Goal: Task Accomplishment & Management: Complete application form

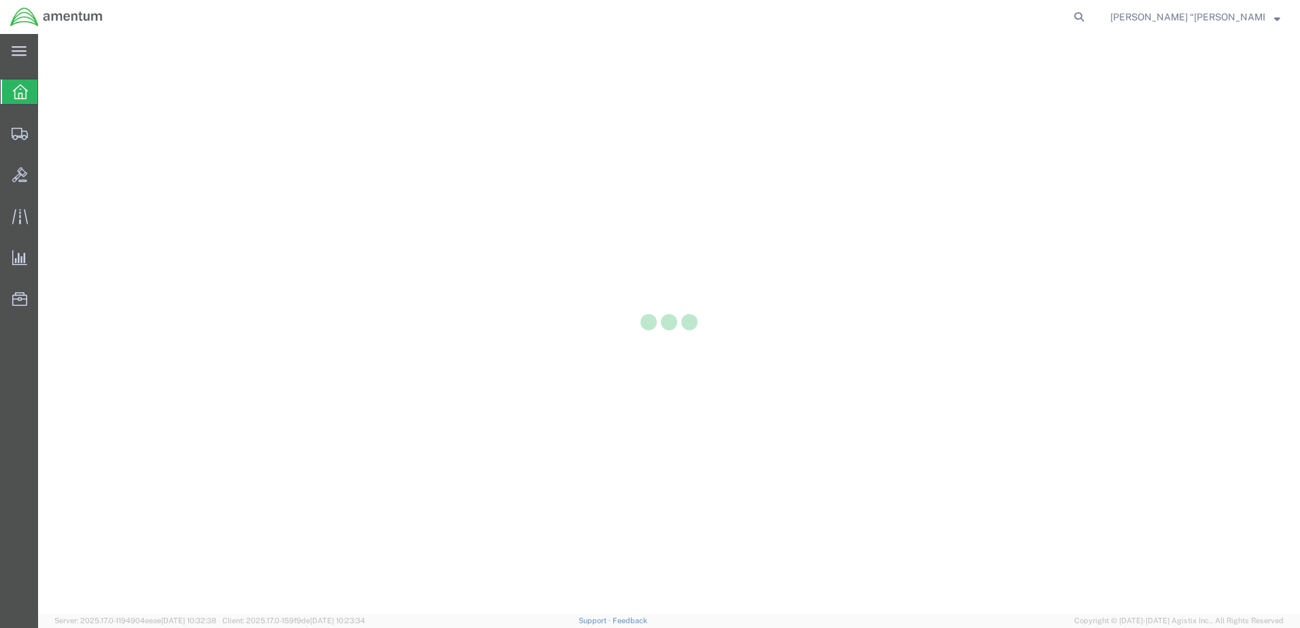
click at [990, 105] on div at bounding box center [669, 324] width 1262 height 580
click at [0, 0] on span "Create Shipment" at bounding box center [0, 0] width 0 height 0
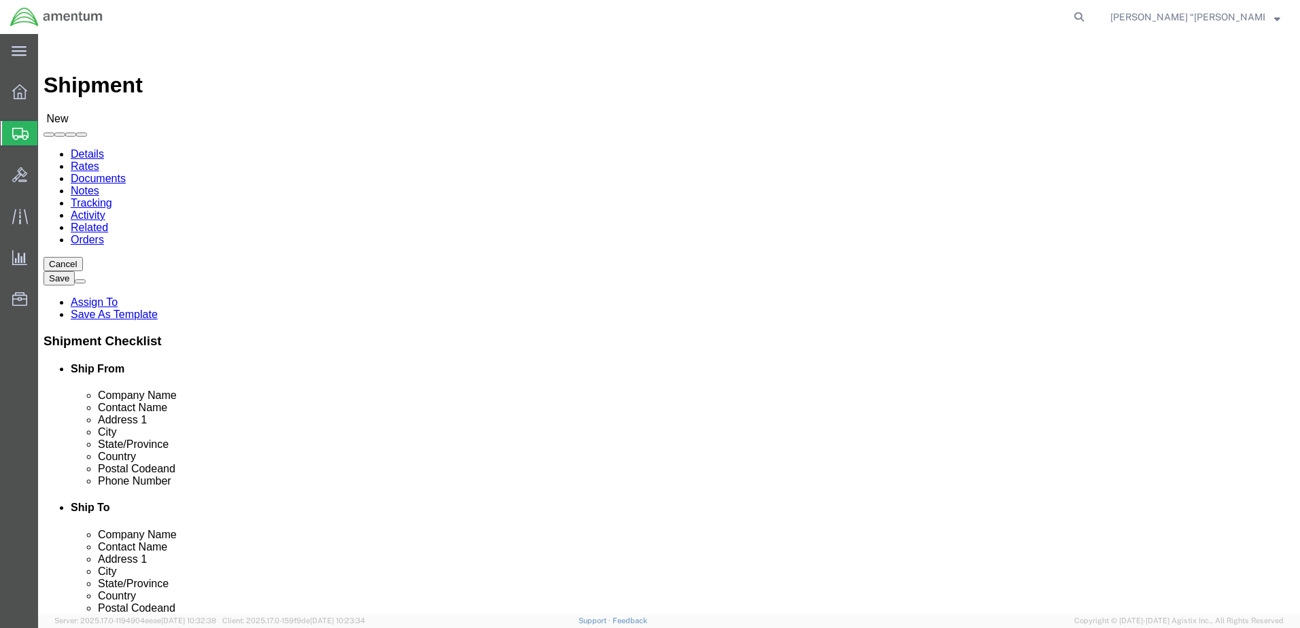
type input "GFL"
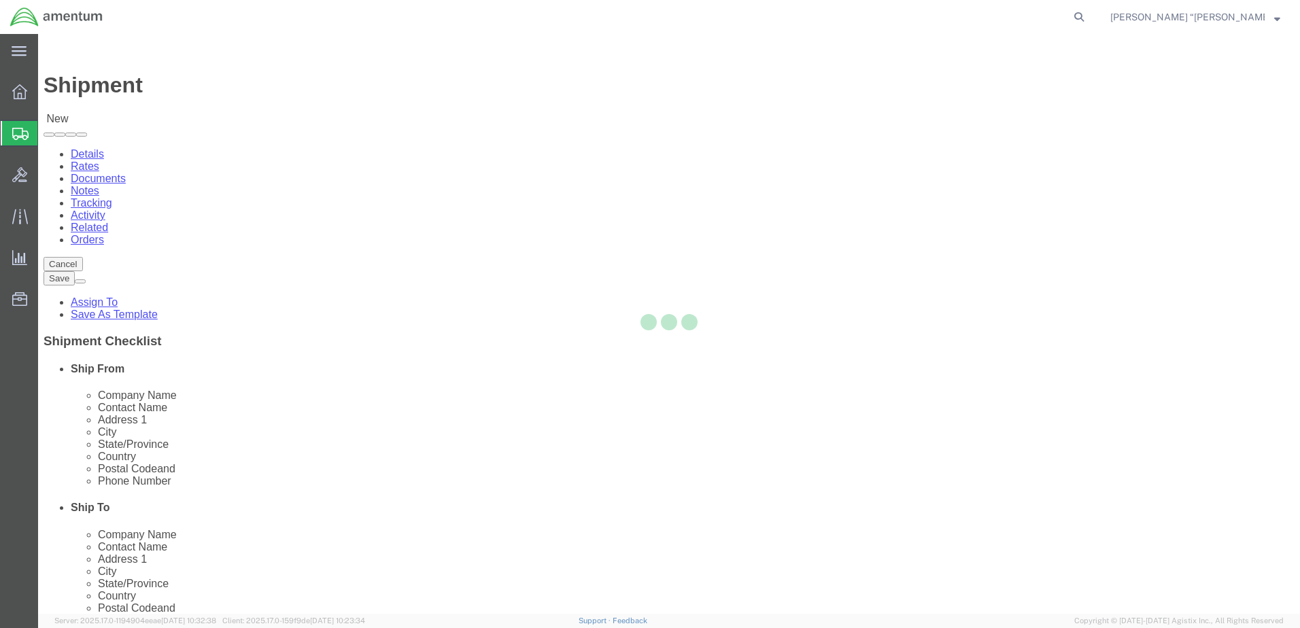
select select "MT"
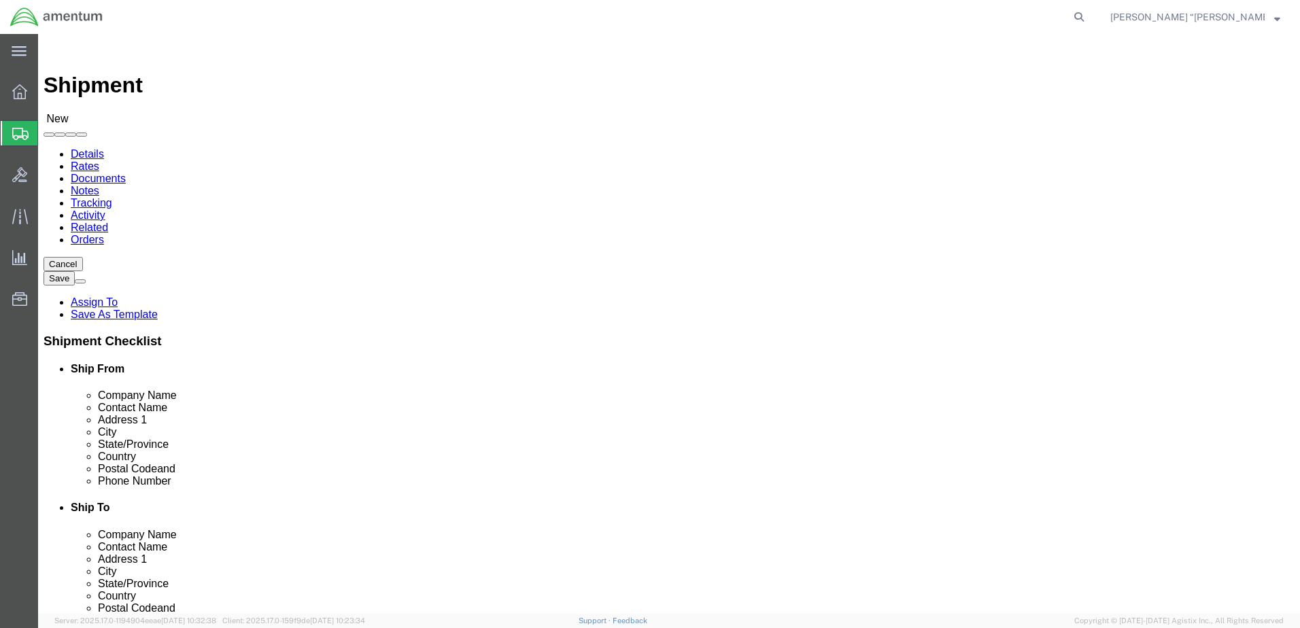
type input "WBE"
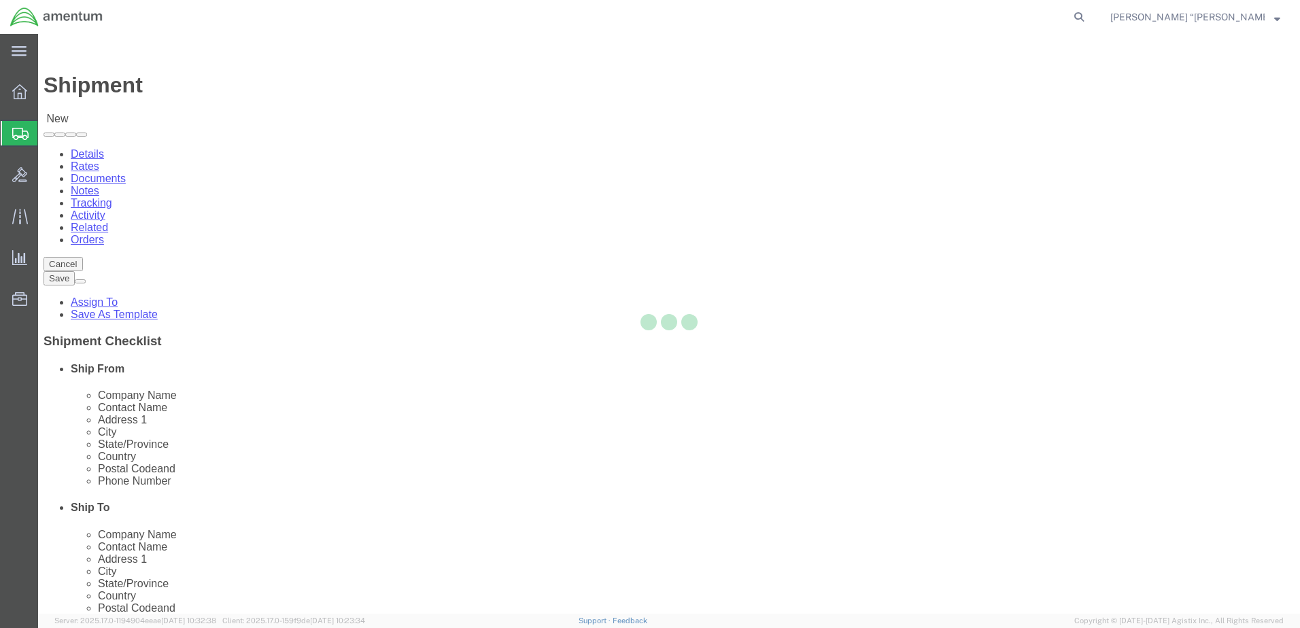
select select "WA"
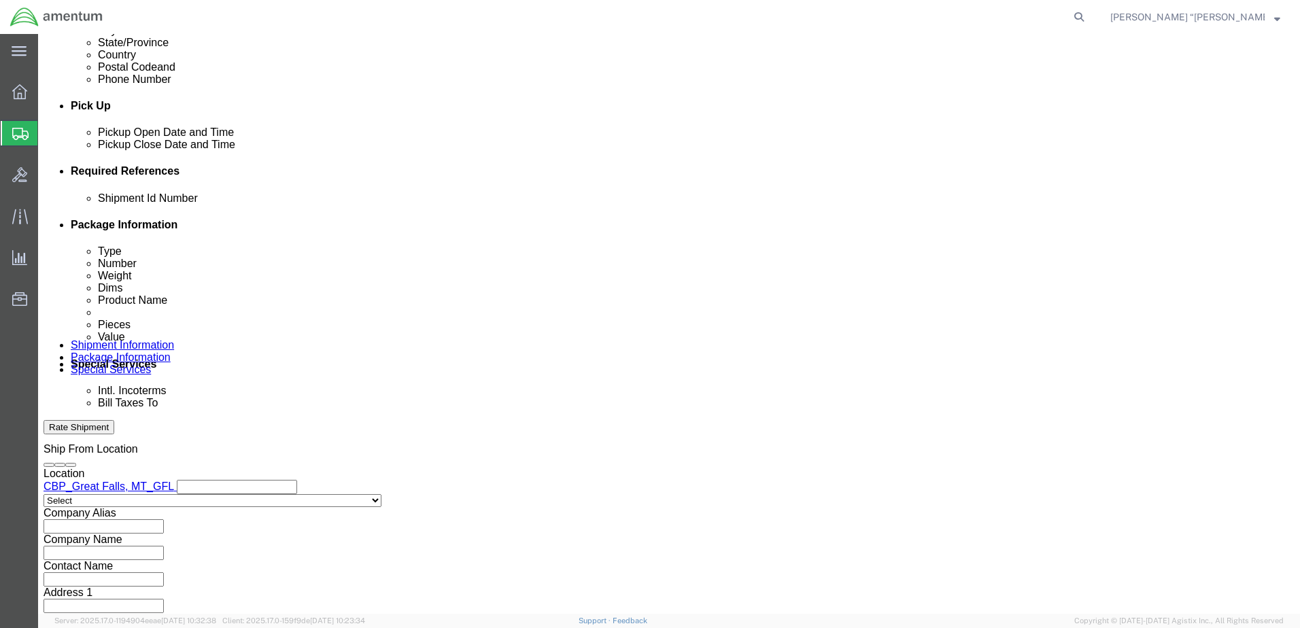
scroll to position [544, 0]
click button "Add reference"
click input "text"
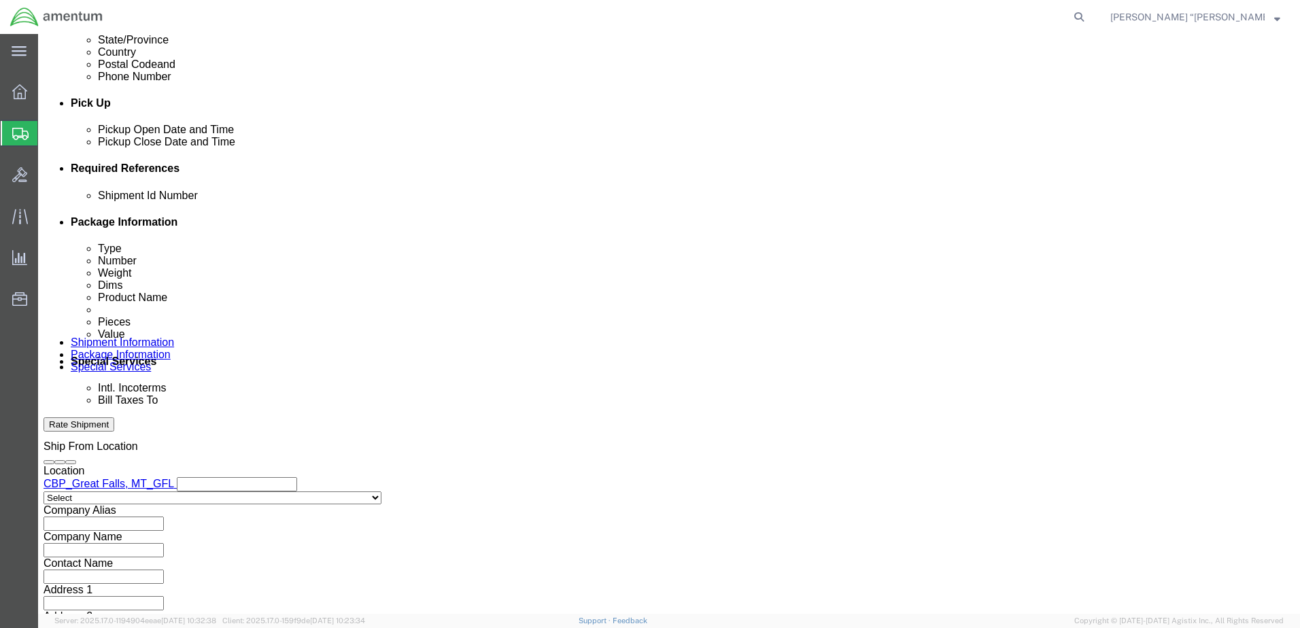
type input "GAS CARD"
click select "Select Account Type Activity ID Airline Appointment Number ASN Batch Request # …"
select select "DEPT"
click select "Select Account Type Activity ID Airline Appointment Number ASN Batch Request # …"
click input "text"
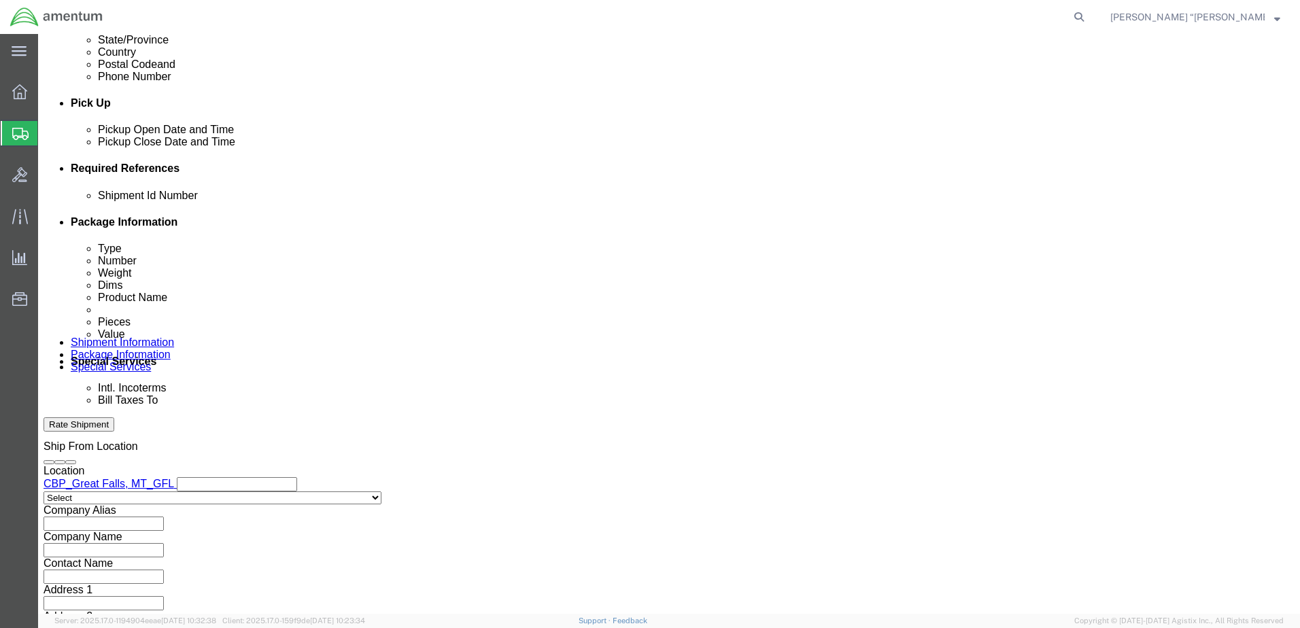
type input "CBP"
click select "Select Account Type Activity ID Airline Appointment Number ASN Batch Request # …"
select select "CUSTREF"
click select "Select Account Type Activity ID Airline Appointment Number ASN Batch Request # …"
click input "text"
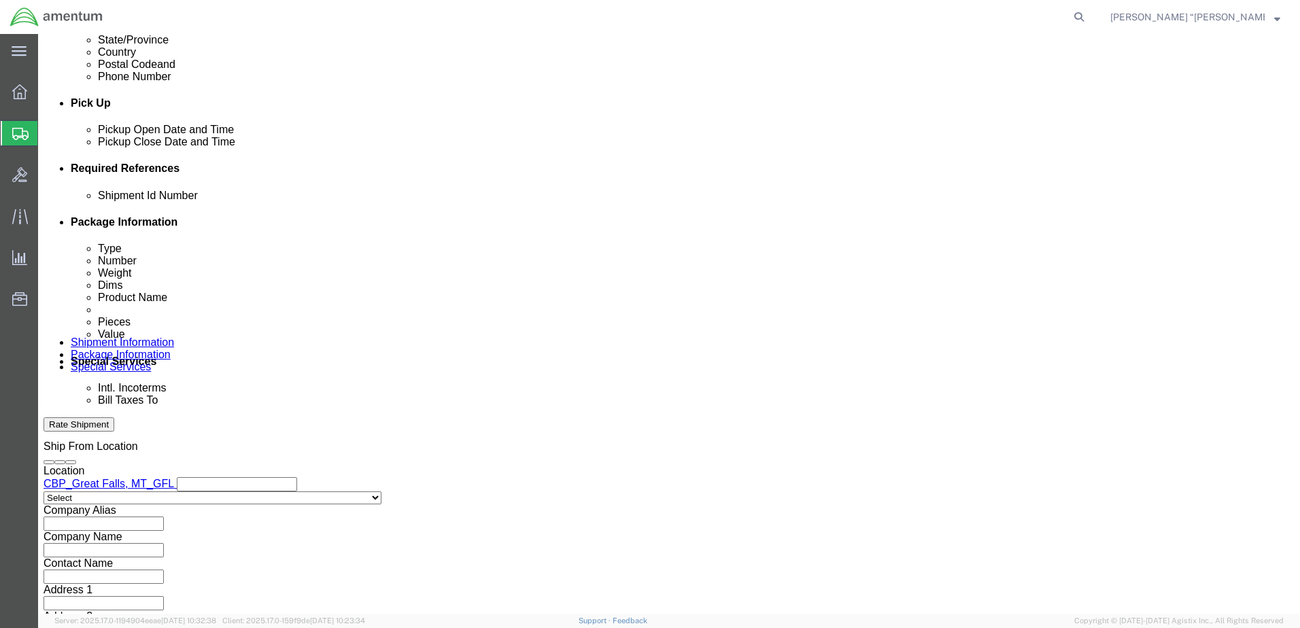
type input "GAS CARD"
click select "Select Account Type Activity ID Airline Appointment Number ASN Batch Request # …"
select select "PROJNUM"
click select "Select Account Type Activity ID Airline Appointment Number ASN Batch Request # …"
click input "text"
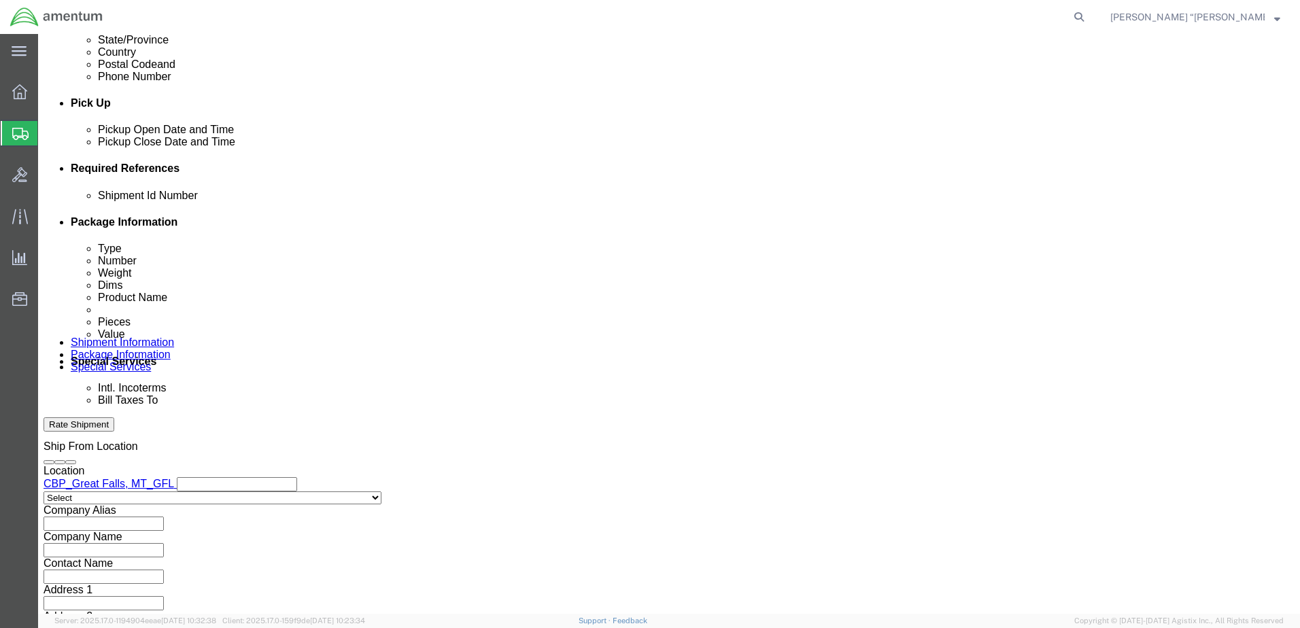
click input "6118.03.03.2219.000.GFN.0000"
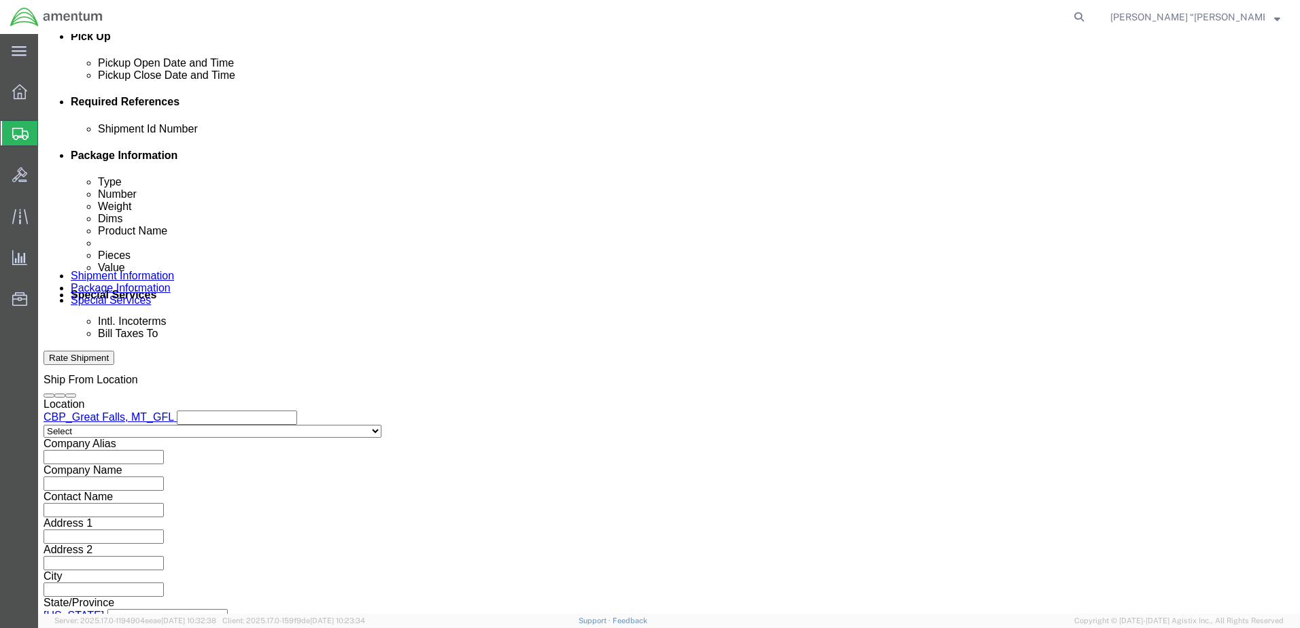
scroll to position [613, 0]
type input "6118.03.03.2219.000.GFL.0000"
click button "Continue"
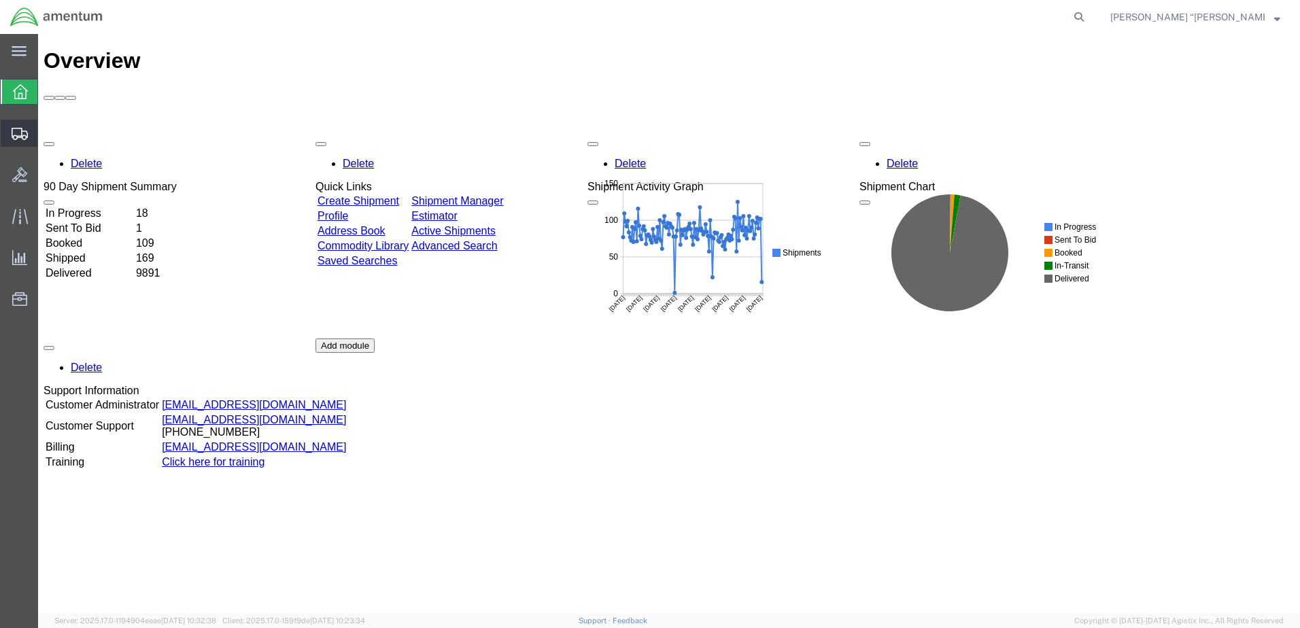
click at [0, 0] on span "Create Shipment" at bounding box center [0, 0] width 0 height 0
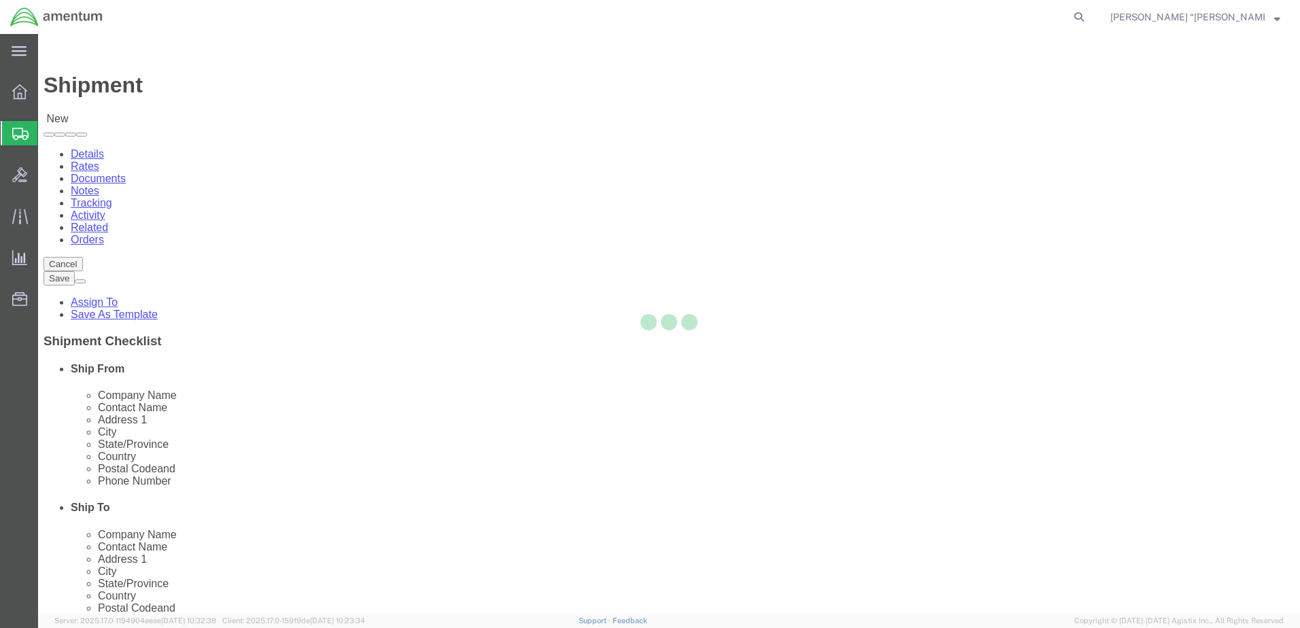
select select
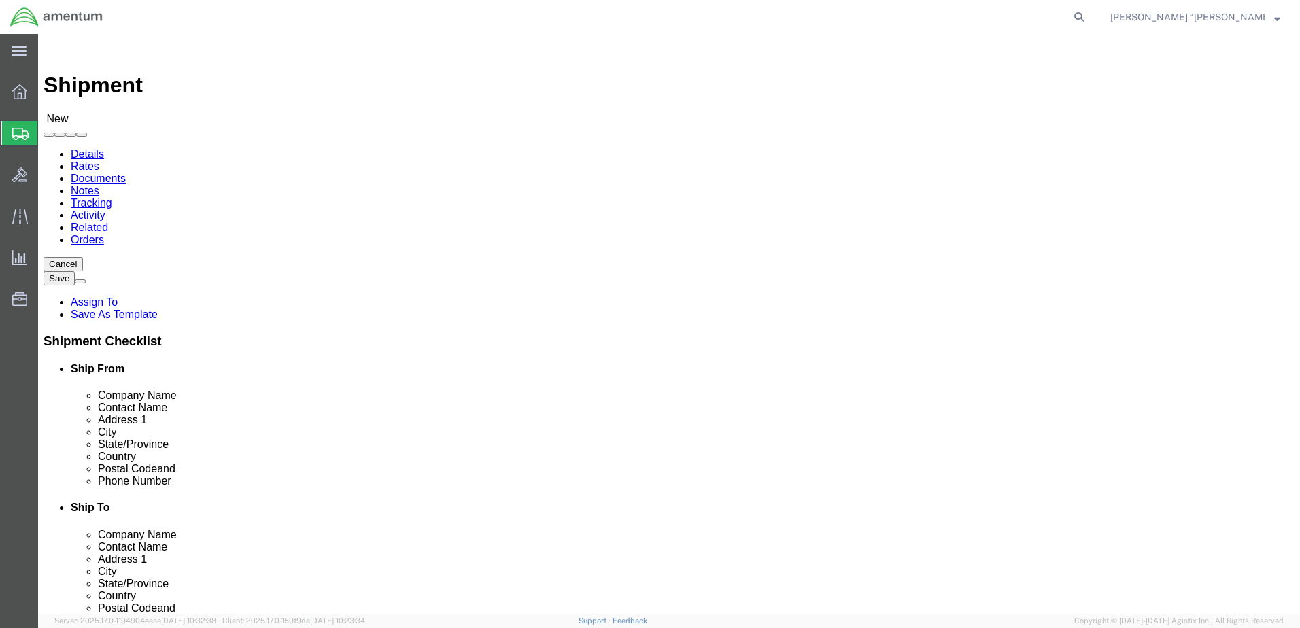
type input "GFL"
select select "49920"
select select "MT"
type input "WBE"
select select "49918"
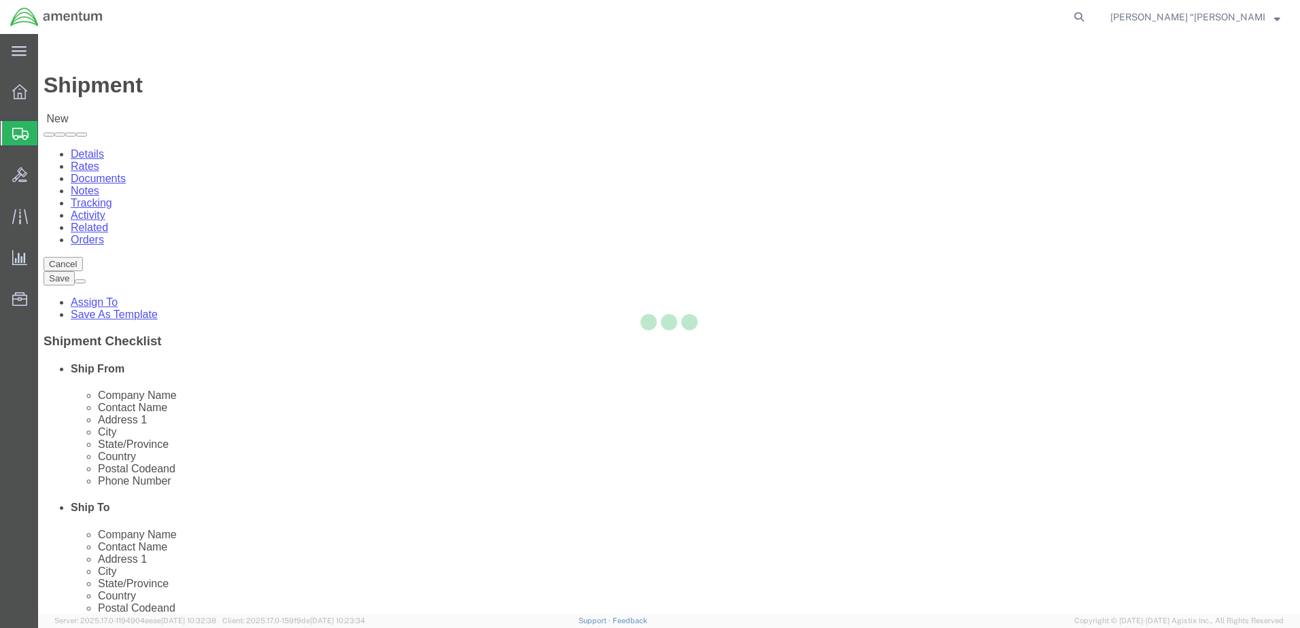
select select "WA"
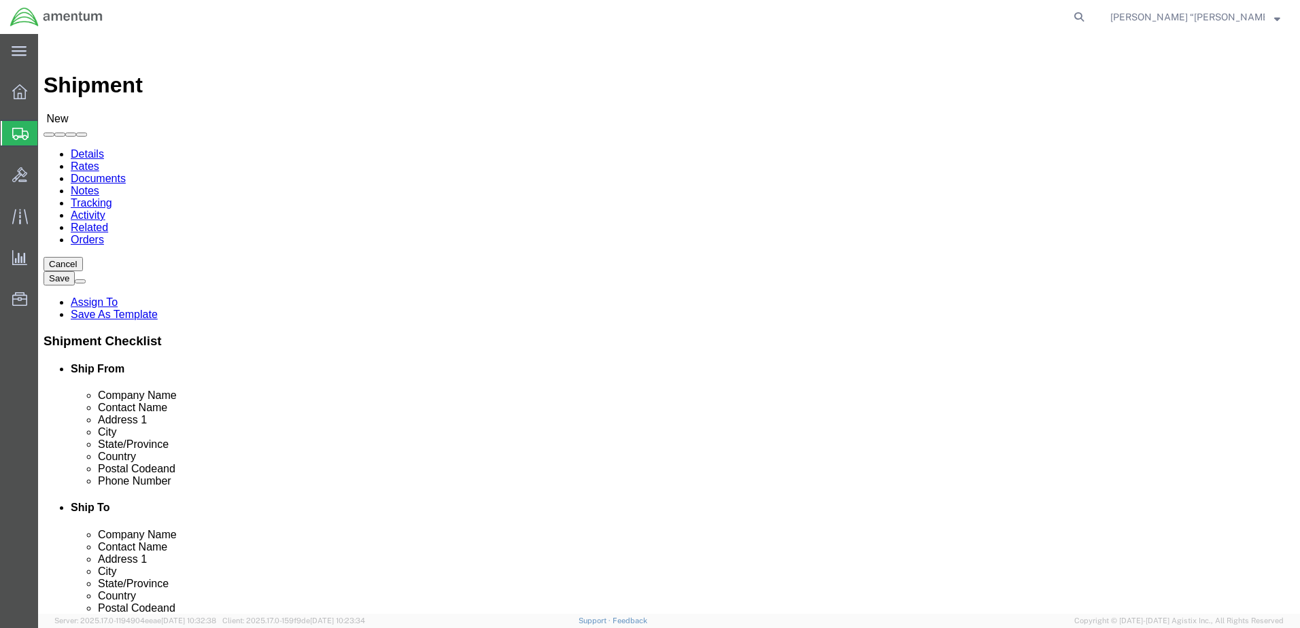
drag, startPoint x: 762, startPoint y: 277, endPoint x: 634, endPoint y: 286, distance: 128.8
click div "Contact Name"
type input "a"
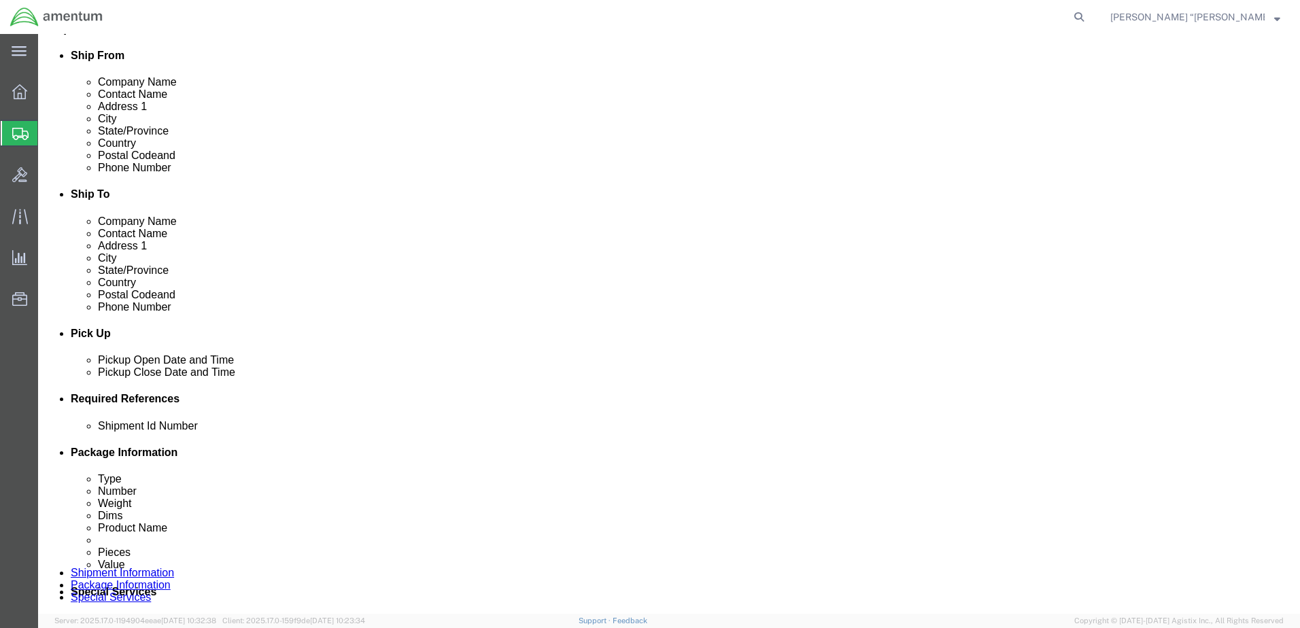
scroll to position [340, 0]
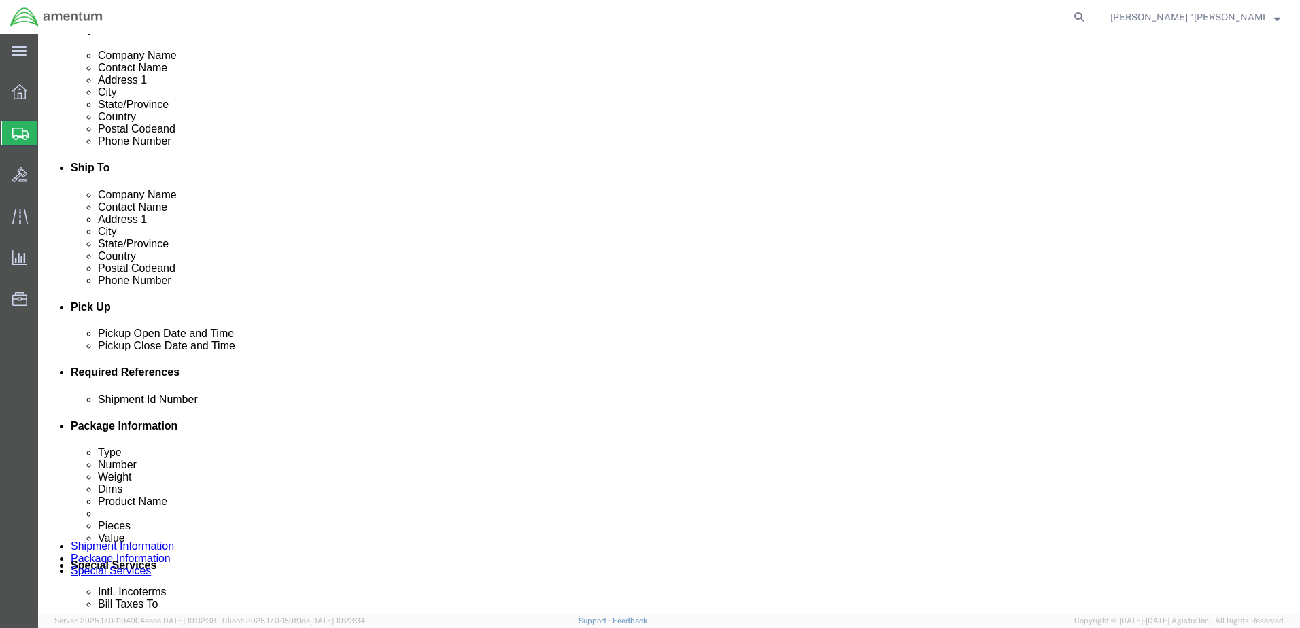
type input "ATTN; [PERSON_NAME]"
click button "Add reference"
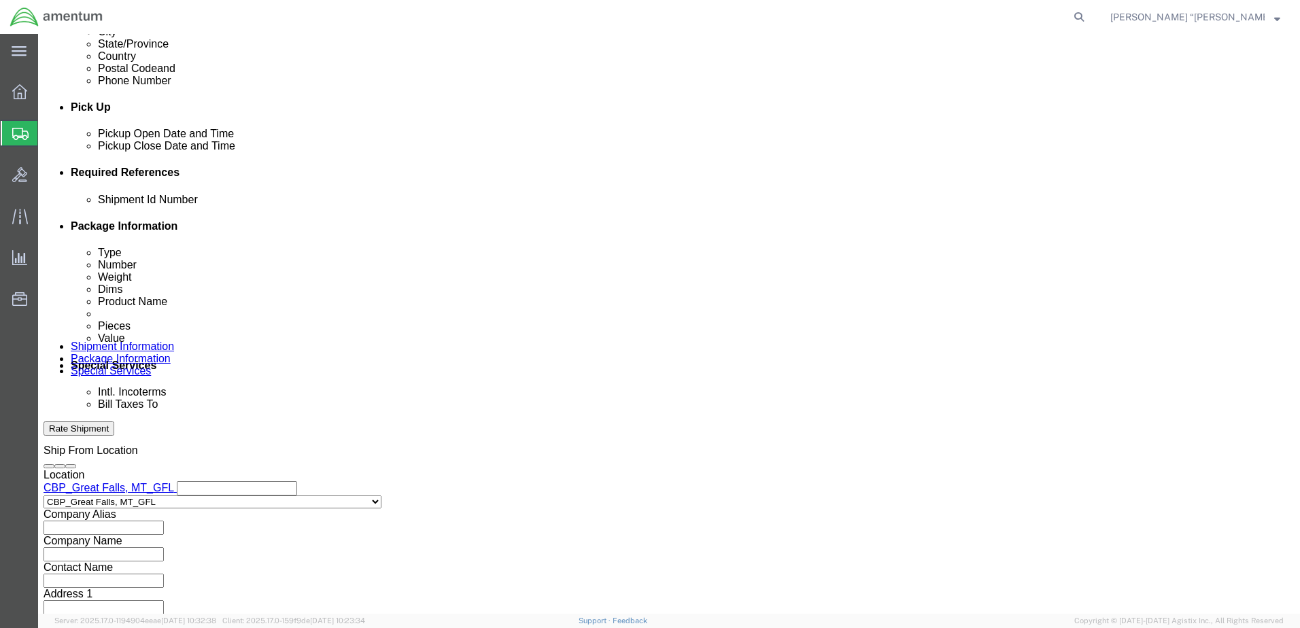
scroll to position [544, 0]
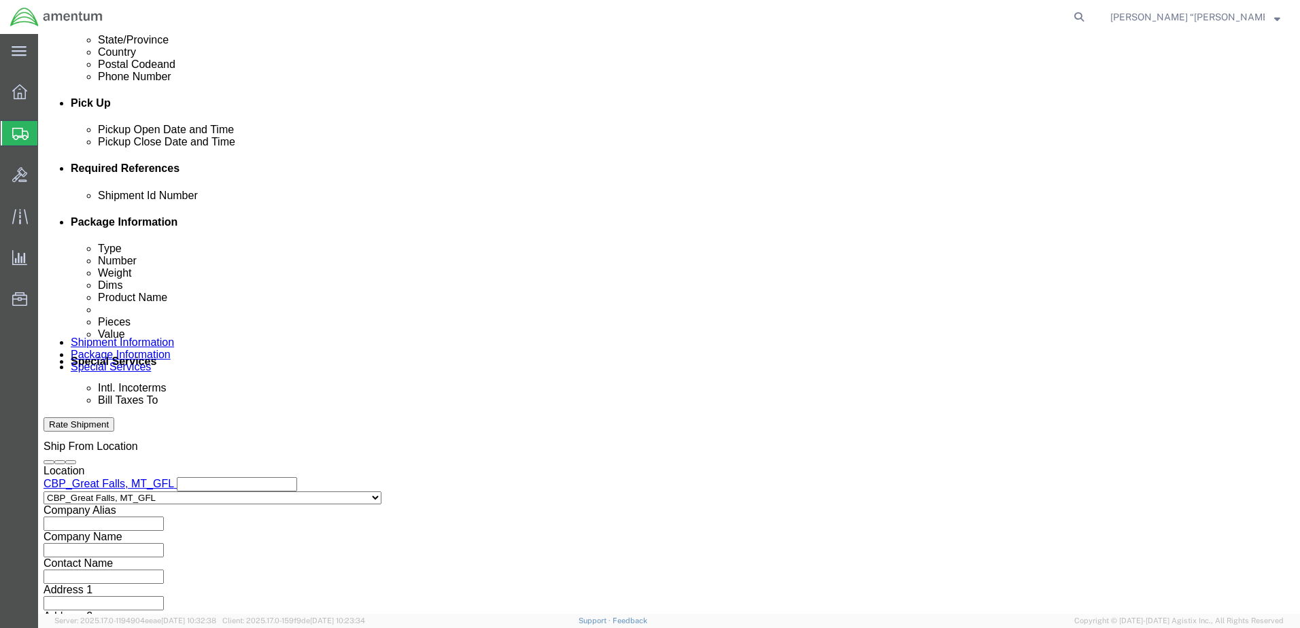
click input "text"
type input "GAS CARD"
click select "Select Account Type Activity ID Airline Appointment Number ASN Batch Request # …"
select select "DEPT"
click select "Select Account Type Activity ID Airline Appointment Number ASN Batch Request # …"
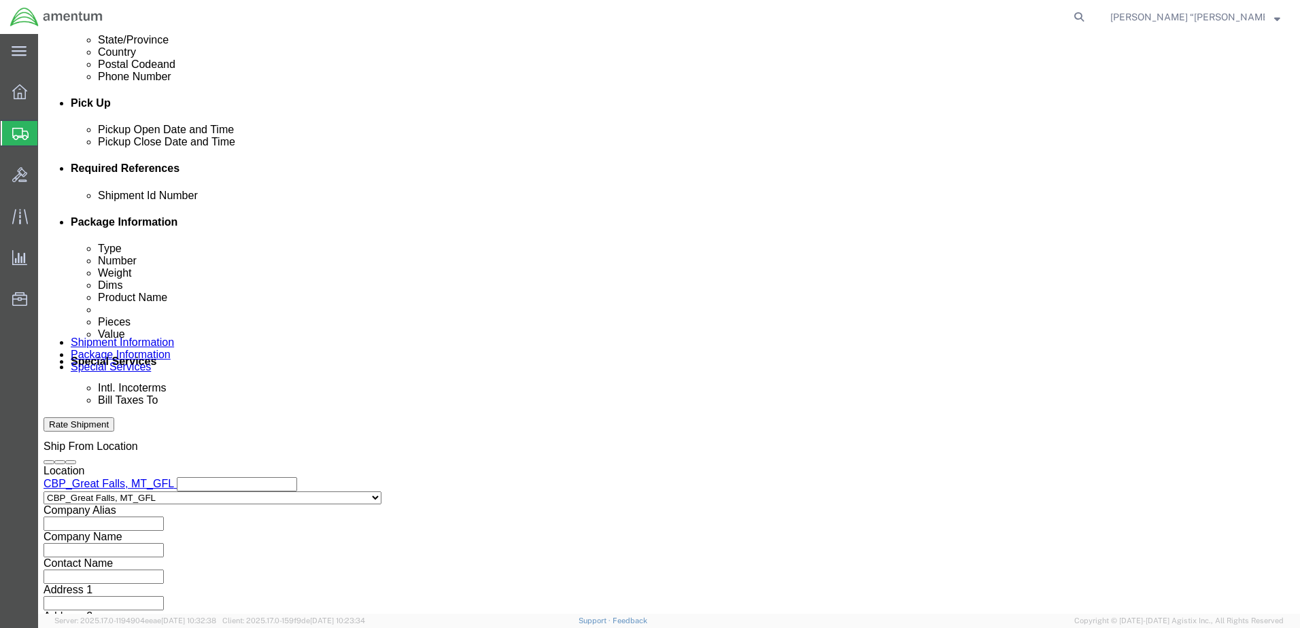
click input "text"
type input "CBP"
click select "Select Account Type Activity ID Airline Appointment Number ASN Batch Request # …"
select select "CUSTREF"
click select "Select Account Type Activity ID Airline Appointment Number ASN Batch Request # …"
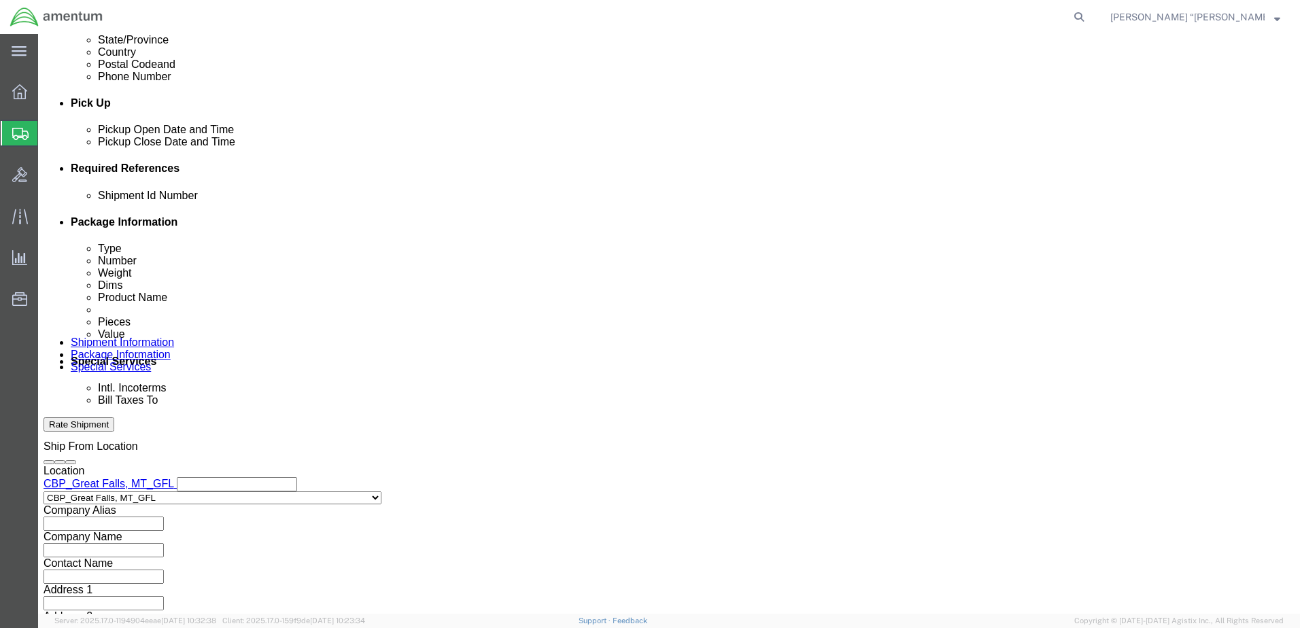
click input "text"
type input "GAS CARD"
click select "Select Account Type Activity ID Airline Appointment Number ASN Batch Request # …"
select select "PROJNUM"
click select "Select Account Type Activity ID Airline Appointment Number ASN Batch Request # …"
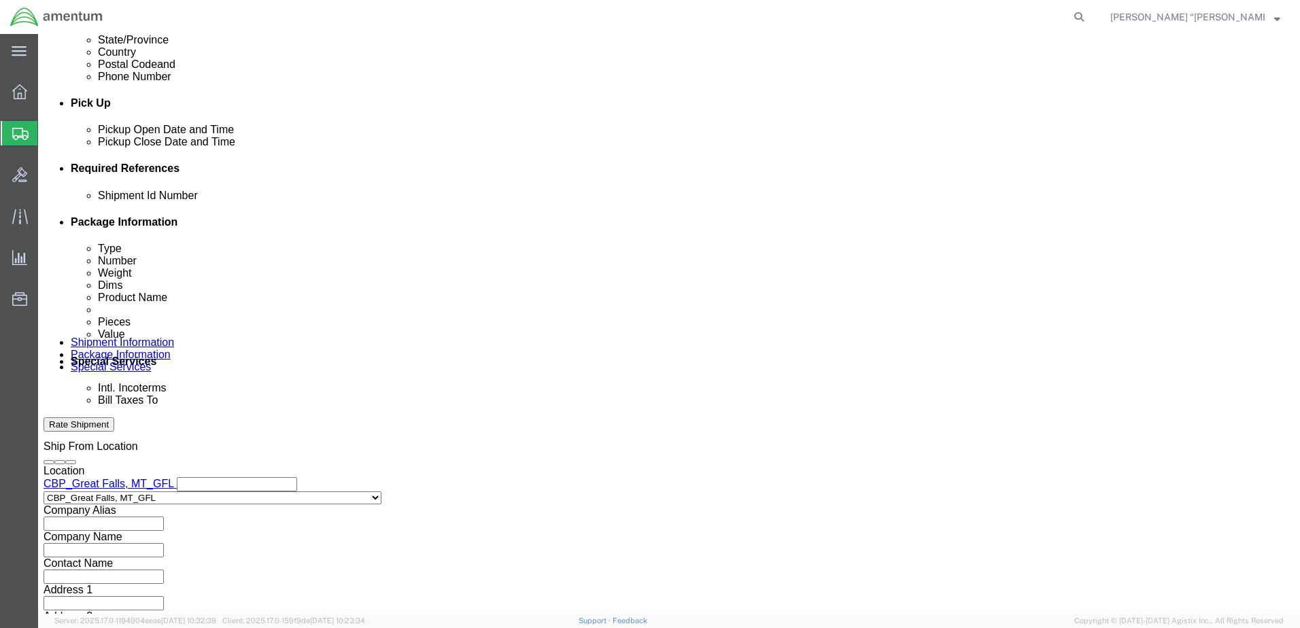
click input "text"
click input "6118.03.03.2219.000.GFN.0000"
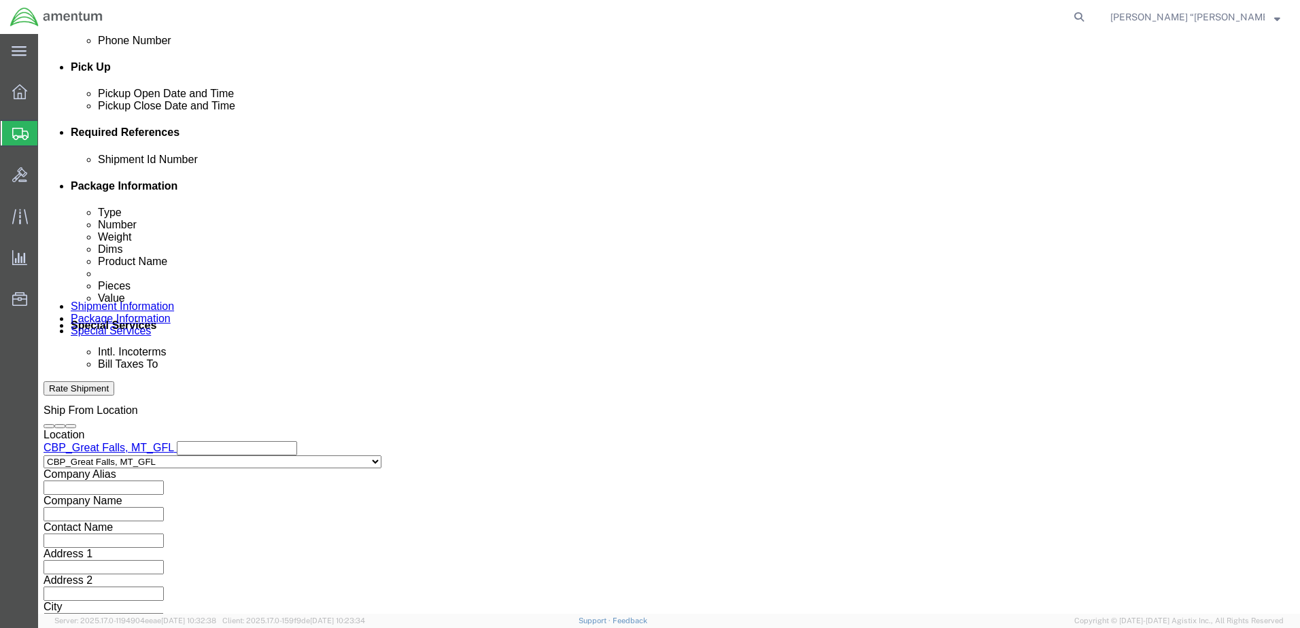
scroll to position [613, 0]
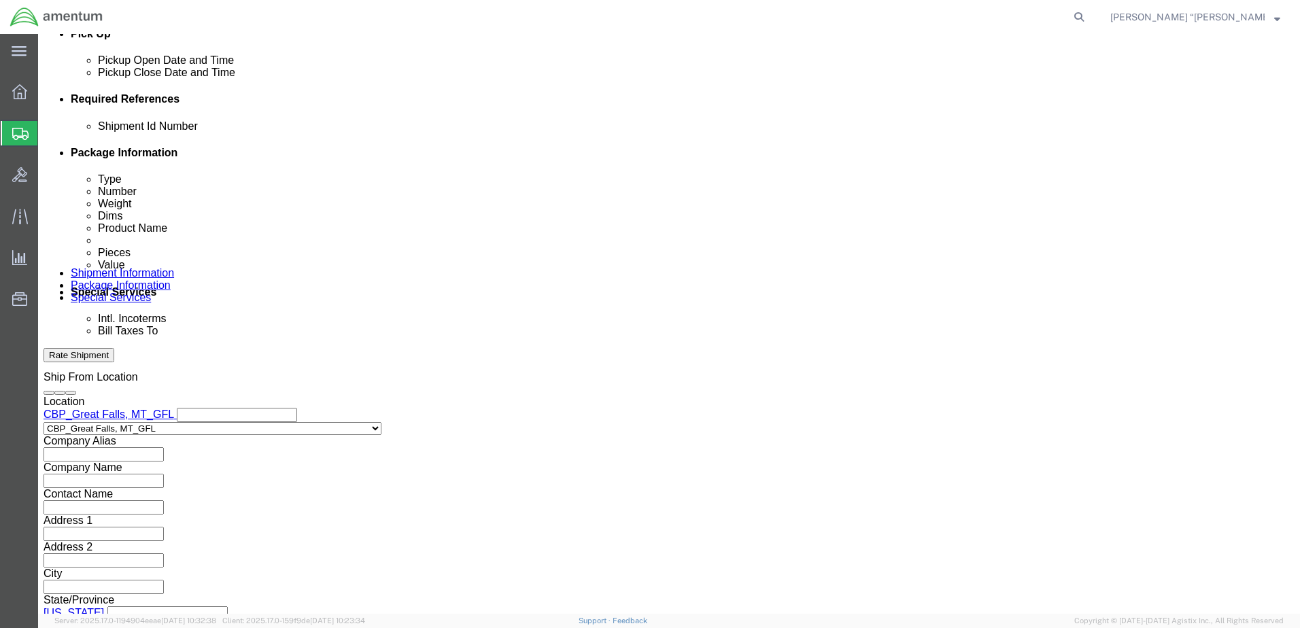
type input "6118.03.03.2219.000.GFL.0000"
click button "Continue"
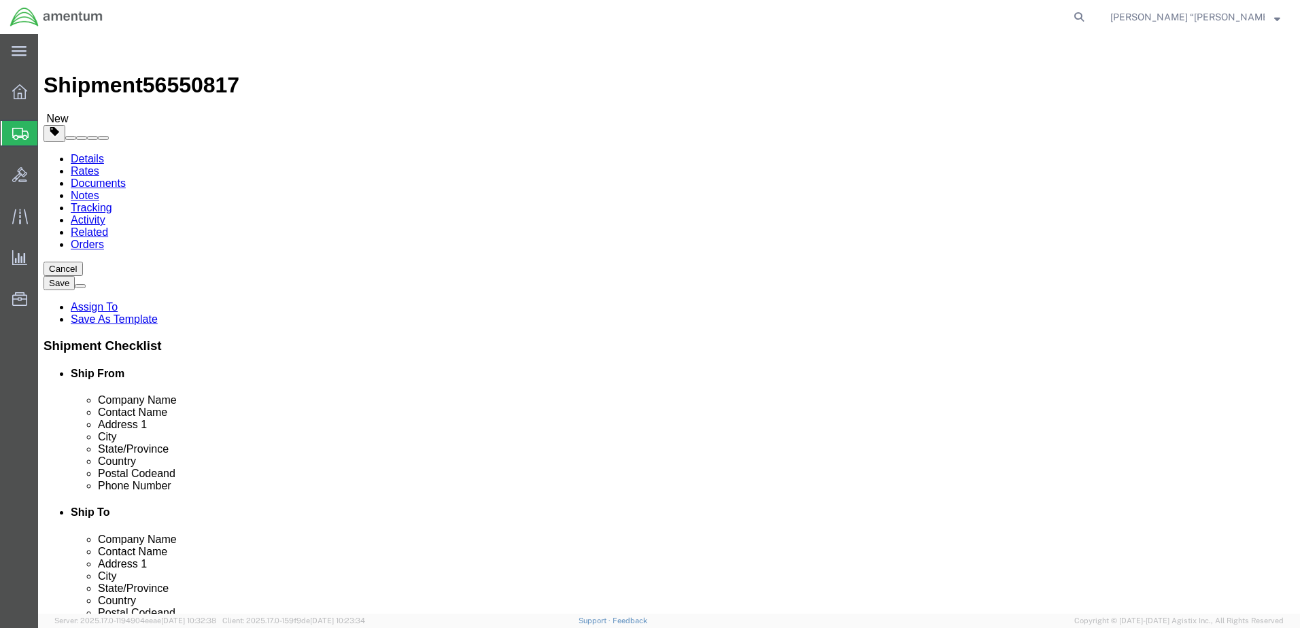
click select "Select BCK Boxes Bale(s) Basket(s) Bolt(s) Bottle(s) Buckets Bulk Bundle(s) Can…"
select select "ENV"
click select "Select BCK Boxes Bale(s) Basket(s) Bolt(s) Bottle(s) Buckets Bulk Bundle(s) Can…"
type input "9.50"
type input "12.50"
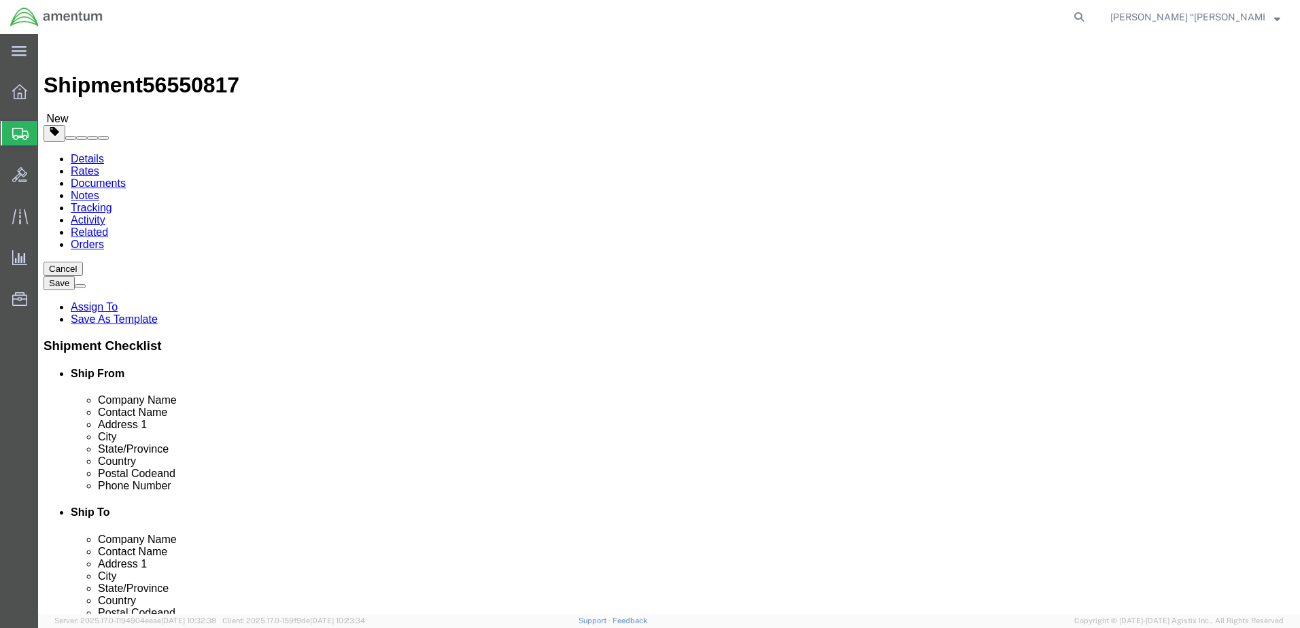
type input "0.25"
type input "1"
click div "Package Content # 1 1 x Envelope Package Type Select BCK Boxes Bale(s) Basket(s…"
click link "Add Content"
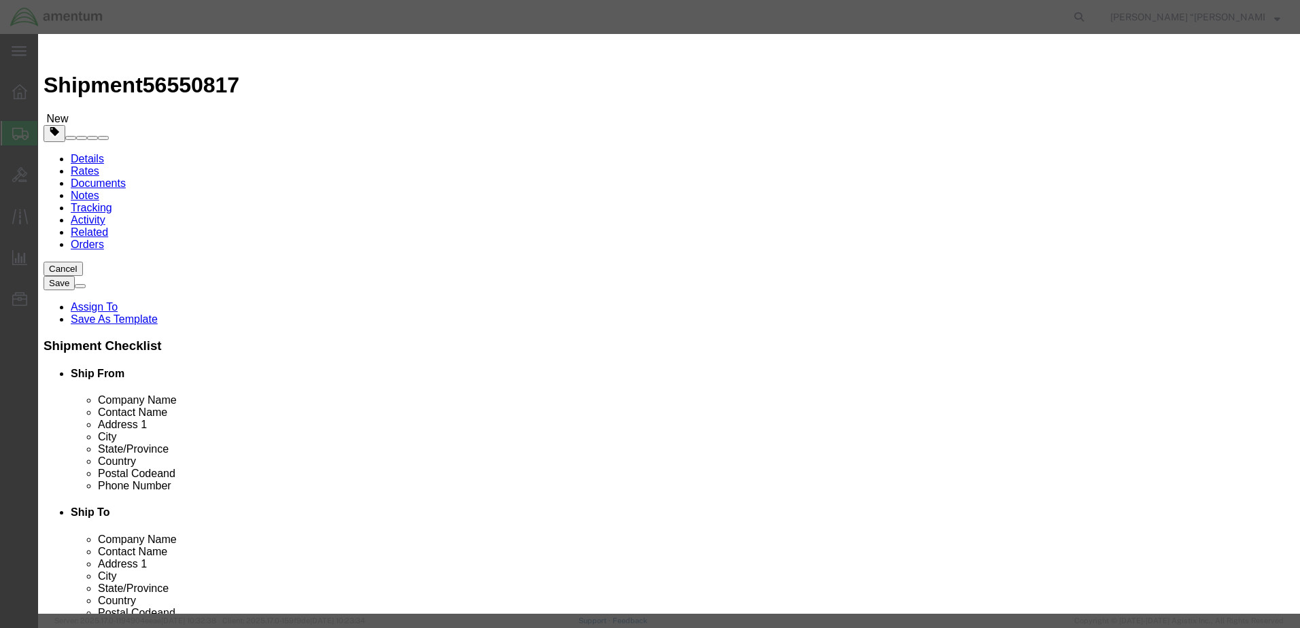
click input "text"
type input "GAS CARD"
click input "0"
type input "1"
drag, startPoint x: 254, startPoint y: 186, endPoint x: 306, endPoint y: 185, distance: 52.4
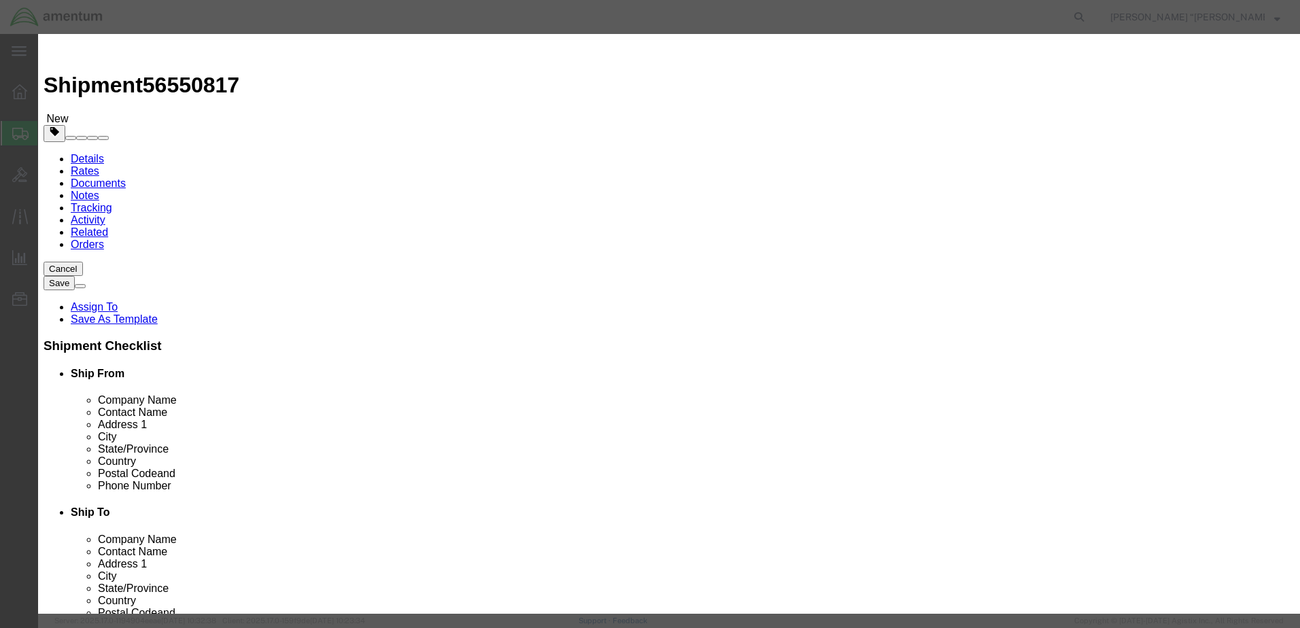
click div "Commodity library Product Name GAS CARD Pieces 1 Select Bag Barrels 100Board Fe…"
click input "text"
type input "10"
click button "Save & Close"
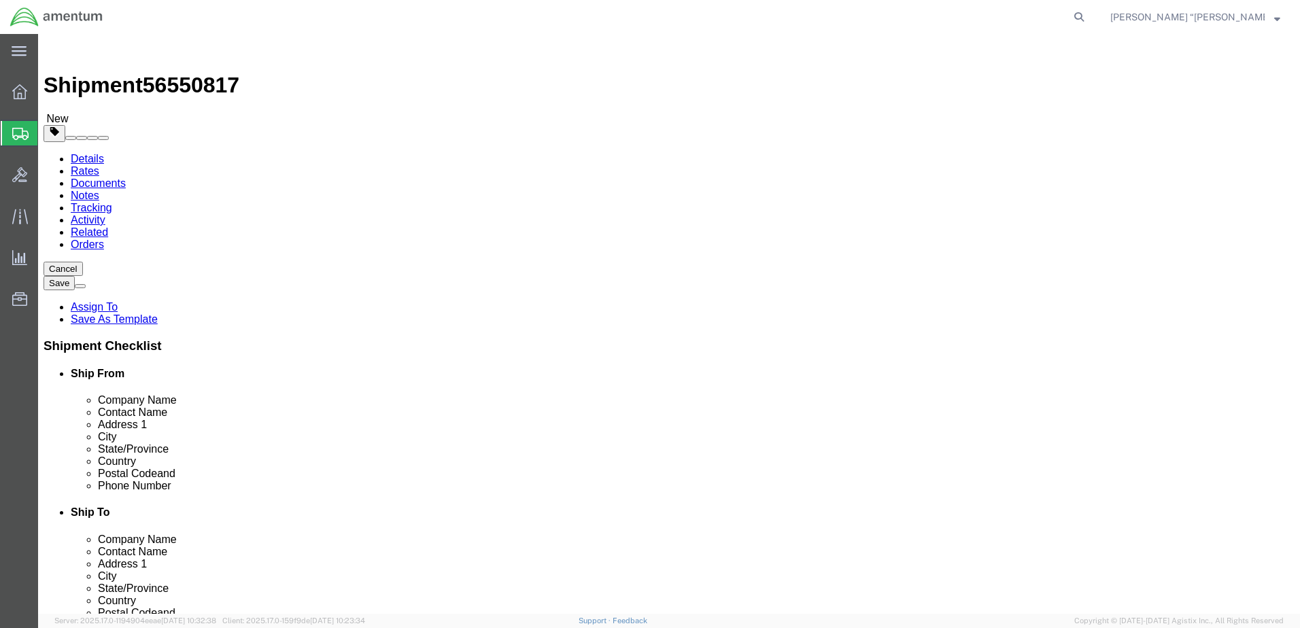
click button "Rate Shipment"
